Goal: Task Accomplishment & Management: Use online tool/utility

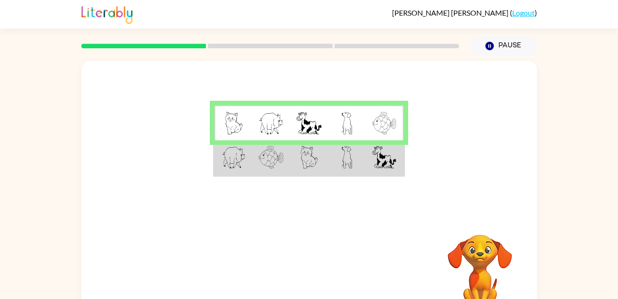
click at [258, 165] on td at bounding box center [271, 157] width 38 height 35
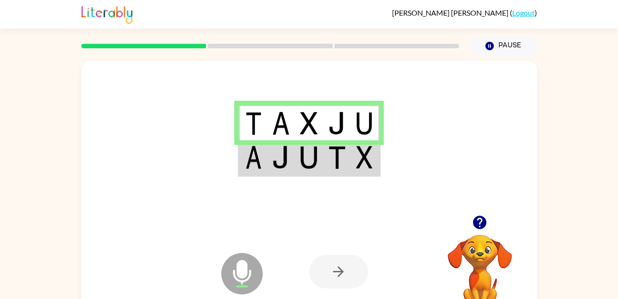
click at [343, 155] on img at bounding box center [336, 157] width 17 height 23
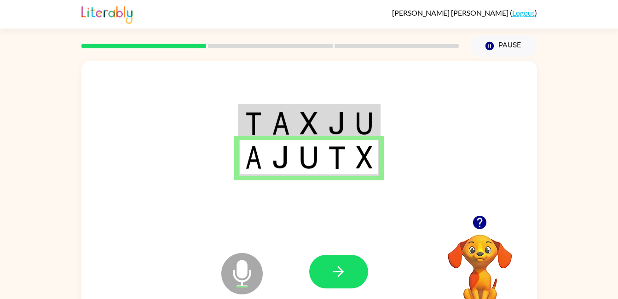
click at [349, 118] on td at bounding box center [337, 122] width 28 height 35
click at [324, 270] on button "button" at bounding box center [338, 272] width 59 height 34
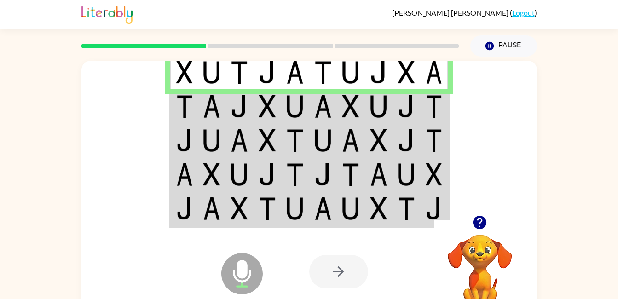
click at [274, 115] on img at bounding box center [267, 106] width 17 height 23
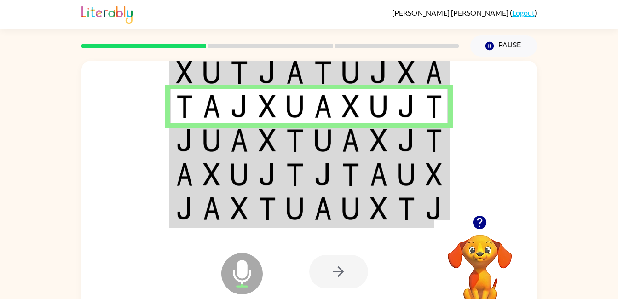
click at [282, 151] on td at bounding box center [295, 140] width 28 height 34
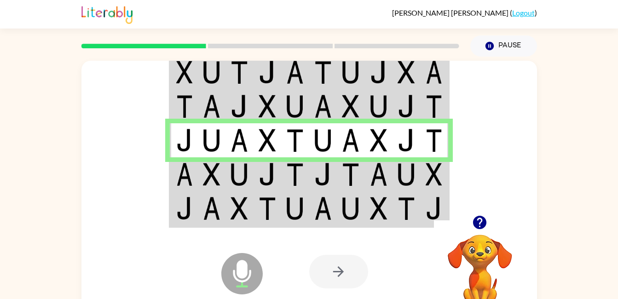
click at [274, 175] on img at bounding box center [267, 174] width 17 height 23
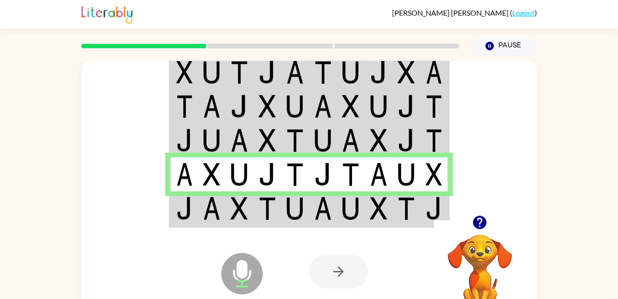
click at [262, 219] on img at bounding box center [267, 208] width 17 height 23
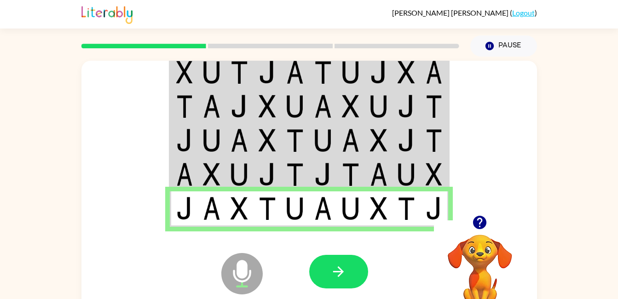
click at [344, 281] on button "button" at bounding box center [338, 272] width 59 height 34
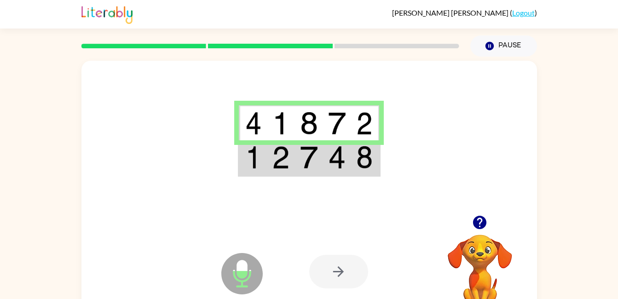
click at [346, 167] on td at bounding box center [337, 157] width 28 height 35
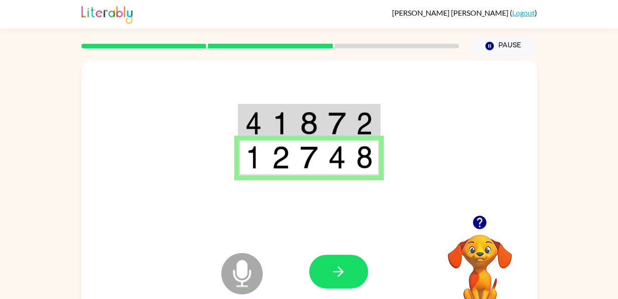
click at [336, 280] on button "button" at bounding box center [338, 272] width 59 height 34
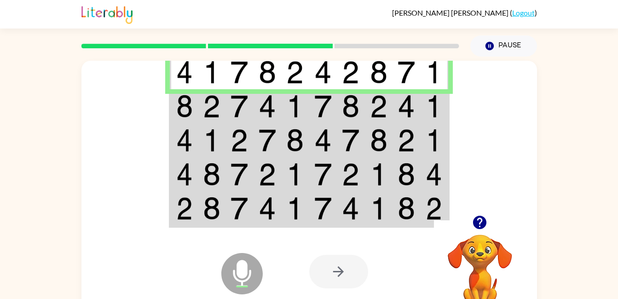
click at [213, 116] on img at bounding box center [211, 106] width 17 height 23
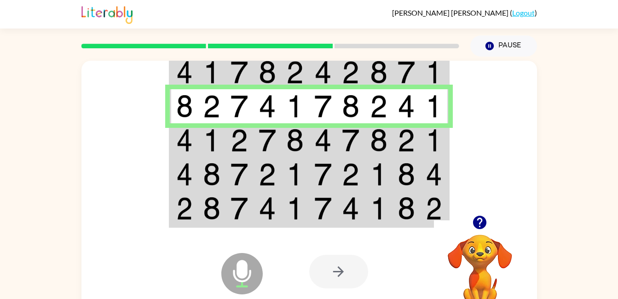
click at [277, 144] on td at bounding box center [268, 140] width 28 height 34
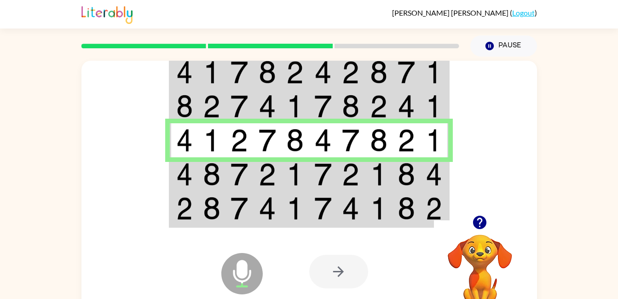
click at [332, 185] on td at bounding box center [323, 174] width 28 height 34
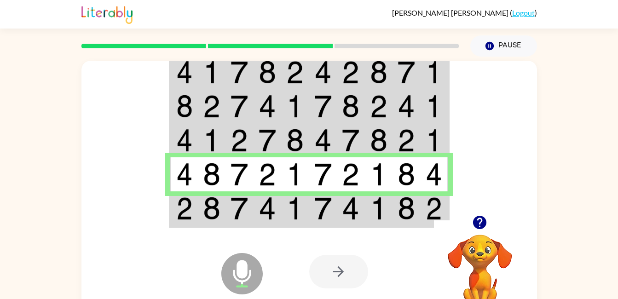
click at [283, 209] on td at bounding box center [295, 209] width 28 height 35
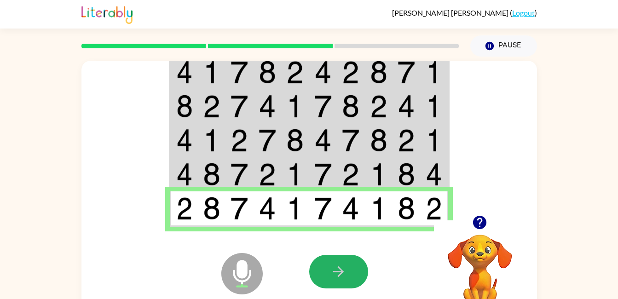
click at [327, 274] on button "button" at bounding box center [338, 272] width 59 height 34
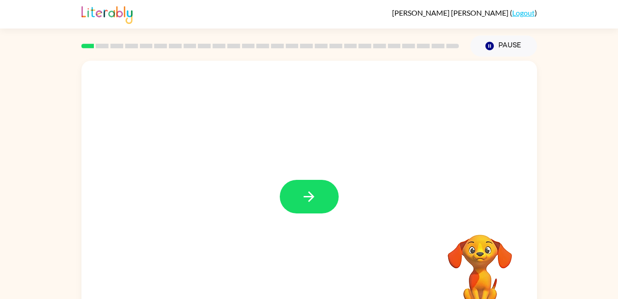
click at [318, 199] on button "button" at bounding box center [309, 197] width 59 height 34
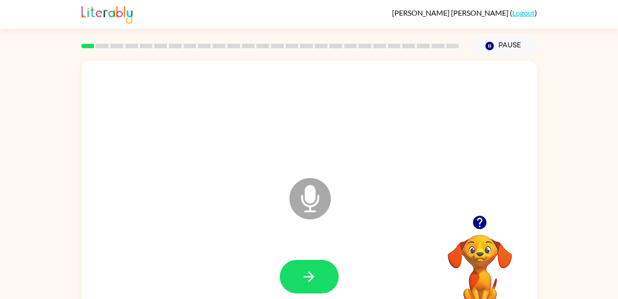
click at [329, 277] on button "button" at bounding box center [309, 277] width 59 height 34
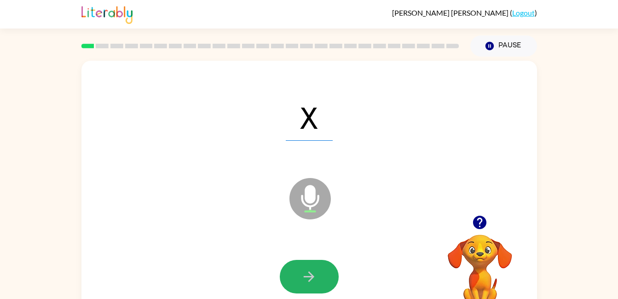
click at [324, 273] on button "button" at bounding box center [309, 277] width 59 height 34
click at [305, 271] on icon "button" at bounding box center [309, 277] width 16 height 16
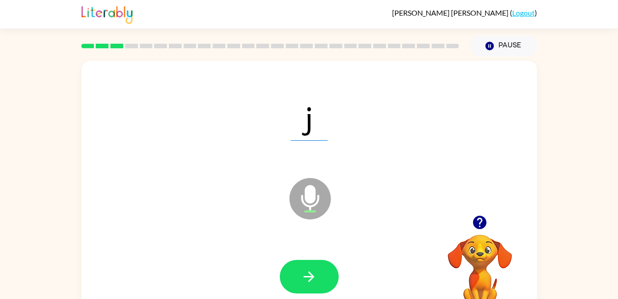
drag, startPoint x: 305, startPoint y: 273, endPoint x: 242, endPoint y: 261, distance: 63.8
click at [242, 261] on div at bounding box center [309, 277] width 437 height 76
click at [302, 274] on icon "button" at bounding box center [309, 277] width 16 height 16
drag, startPoint x: 302, startPoint y: 274, endPoint x: 268, endPoint y: 250, distance: 40.6
click at [268, 250] on div at bounding box center [309, 277] width 437 height 76
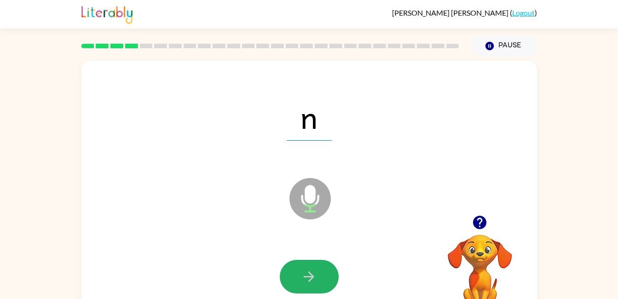
click at [326, 273] on button "button" at bounding box center [309, 277] width 59 height 34
click at [316, 272] on icon "button" at bounding box center [309, 277] width 16 height 16
click at [314, 272] on icon "button" at bounding box center [309, 277] width 16 height 16
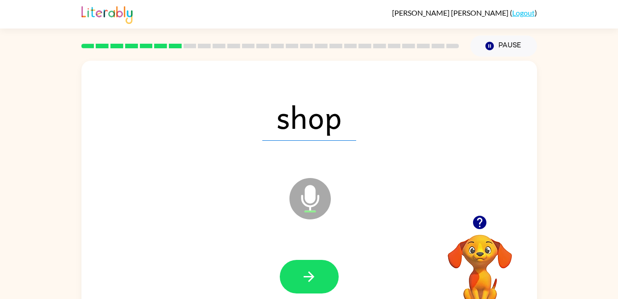
drag, startPoint x: 314, startPoint y: 274, endPoint x: 193, endPoint y: 239, distance: 125.9
click at [193, 239] on div at bounding box center [309, 277] width 437 height 76
click at [306, 277] on icon "button" at bounding box center [309, 277] width 11 height 11
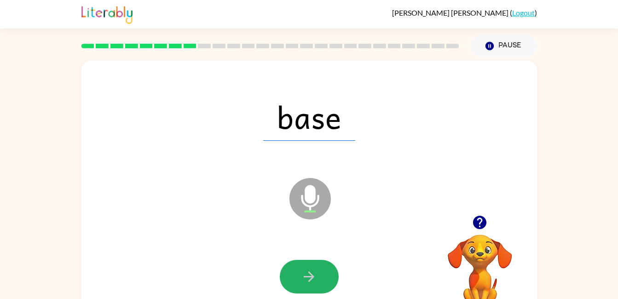
click at [305, 276] on icon "button" at bounding box center [309, 277] width 11 height 11
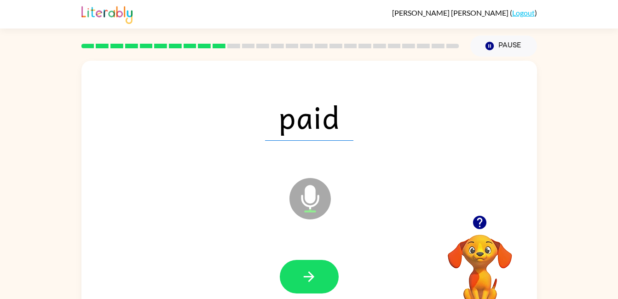
drag, startPoint x: 305, startPoint y: 276, endPoint x: 249, endPoint y: 264, distance: 57.4
click at [249, 264] on div at bounding box center [309, 277] width 437 height 76
click at [298, 275] on button "button" at bounding box center [309, 277] width 59 height 34
drag, startPoint x: 299, startPoint y: 275, endPoint x: 266, endPoint y: 241, distance: 47.2
click at [266, 241] on div at bounding box center [309, 277] width 437 height 76
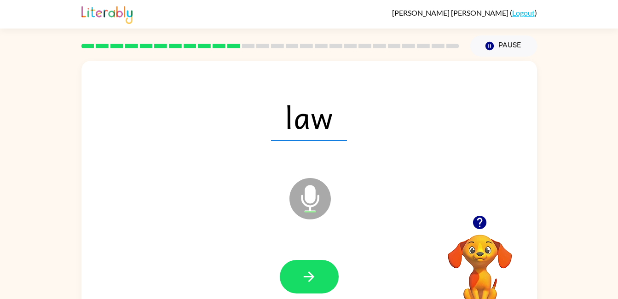
click at [319, 270] on button "button" at bounding box center [309, 277] width 59 height 34
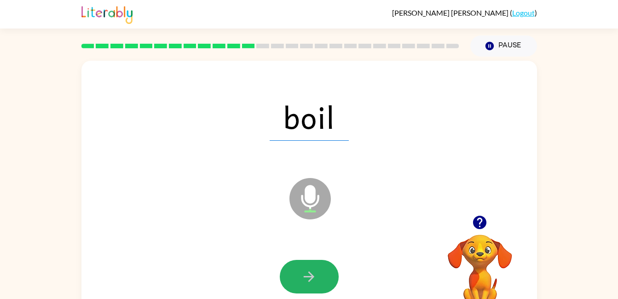
click at [318, 276] on button "button" at bounding box center [309, 277] width 59 height 34
drag, startPoint x: 318, startPoint y: 276, endPoint x: 289, endPoint y: 264, distance: 31.1
click at [289, 264] on button "button" at bounding box center [309, 277] width 59 height 34
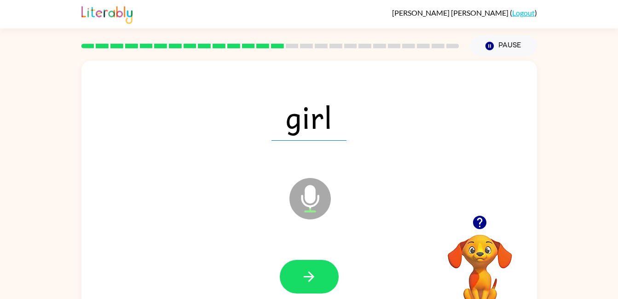
click at [312, 255] on div at bounding box center [309, 277] width 437 height 76
click at [312, 262] on button "button" at bounding box center [309, 277] width 59 height 34
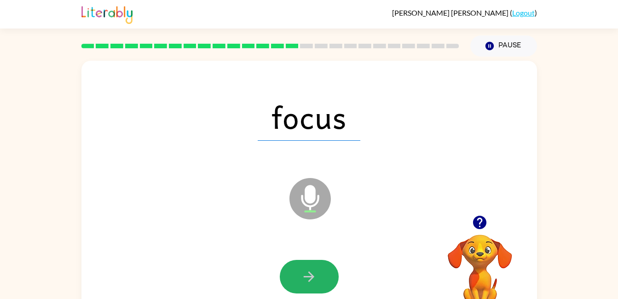
click at [310, 282] on icon "button" at bounding box center [309, 277] width 16 height 16
click at [314, 282] on icon "button" at bounding box center [309, 277] width 16 height 16
drag, startPoint x: 314, startPoint y: 282, endPoint x: 280, endPoint y: 280, distance: 34.1
click at [280, 280] on button "button" at bounding box center [309, 277] width 59 height 34
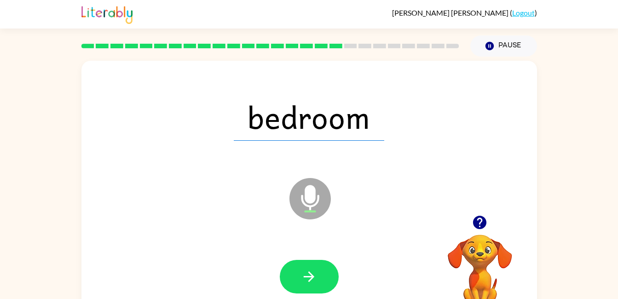
click at [336, 282] on button "button" at bounding box center [309, 277] width 59 height 34
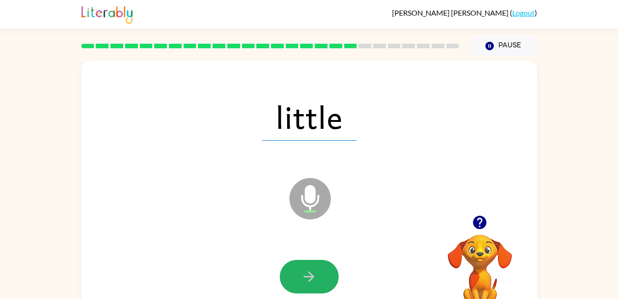
click at [330, 287] on button "button" at bounding box center [309, 277] width 59 height 34
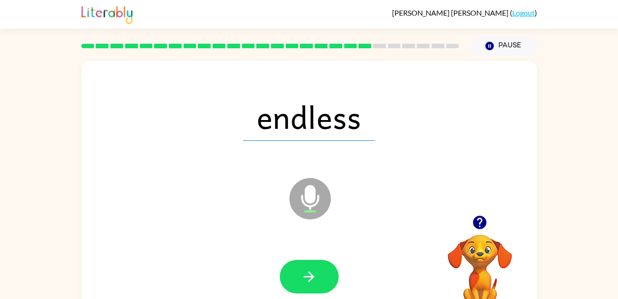
click at [316, 286] on button "button" at bounding box center [309, 277] width 59 height 34
click at [332, 285] on button "button" at bounding box center [309, 277] width 59 height 34
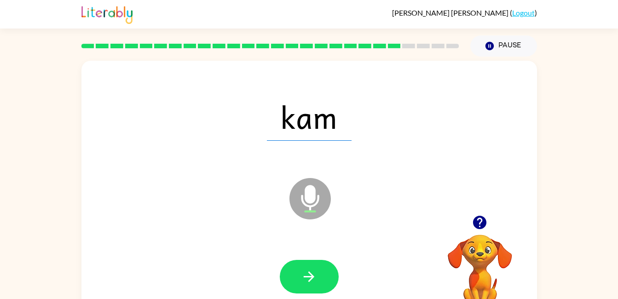
click at [341, 295] on div at bounding box center [309, 277] width 437 height 76
click at [329, 279] on button "button" at bounding box center [309, 277] width 59 height 34
click at [320, 285] on button "button" at bounding box center [309, 277] width 59 height 34
click at [320, 284] on button "button" at bounding box center [309, 277] width 59 height 34
click at [314, 288] on button "button" at bounding box center [309, 277] width 59 height 34
